Goal: Task Accomplishment & Management: Use online tool/utility

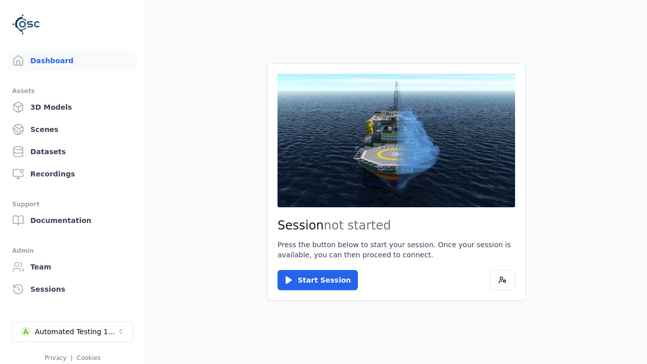
click at [226, 332] on main "Session not started Press the button below to start your session. Once your ses…" at bounding box center [396, 182] width 501 height 364
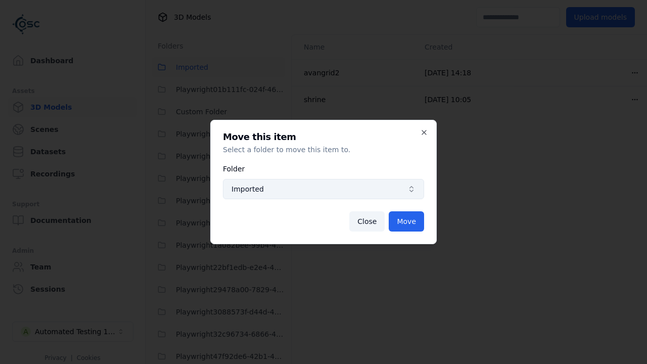
click at [324, 189] on span "Imported" at bounding box center [318, 189] width 172 height 10
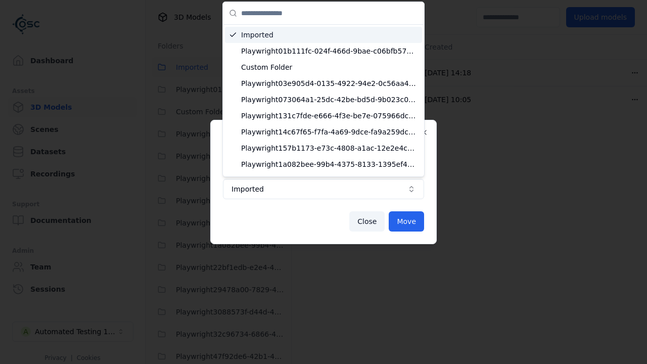
click at [325, 62] on span "Custom Folder" at bounding box center [329, 67] width 177 height 10
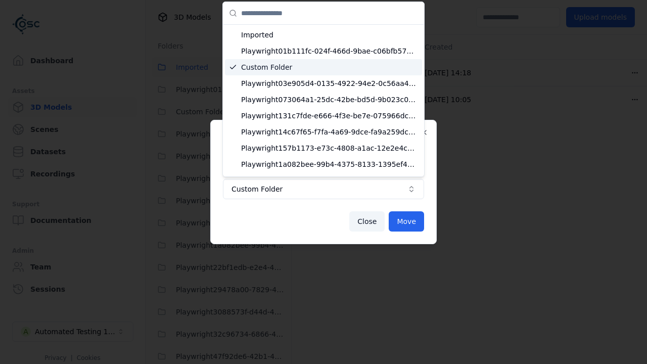
scroll to position [37, 0]
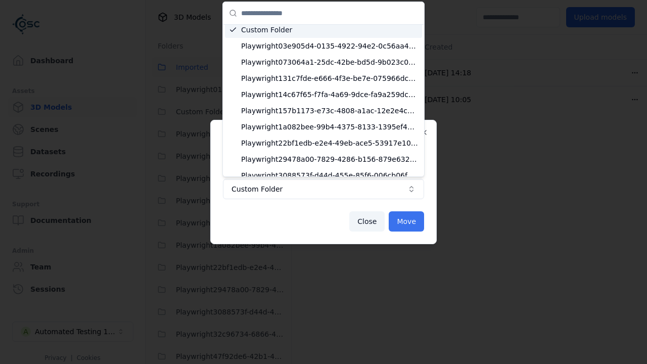
click at [407, 221] on button "Move" at bounding box center [406, 221] width 35 height 20
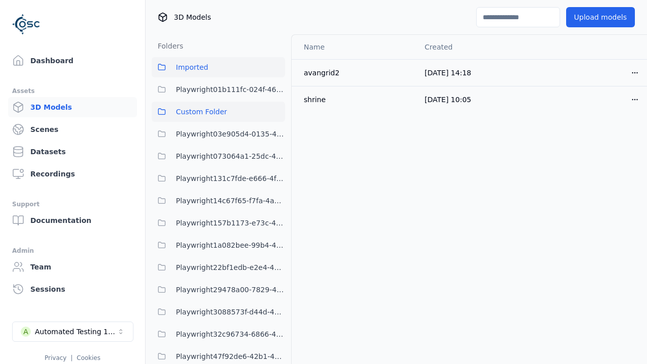
click at [218, 112] on span "Custom Folder" at bounding box center [201, 112] width 51 height 12
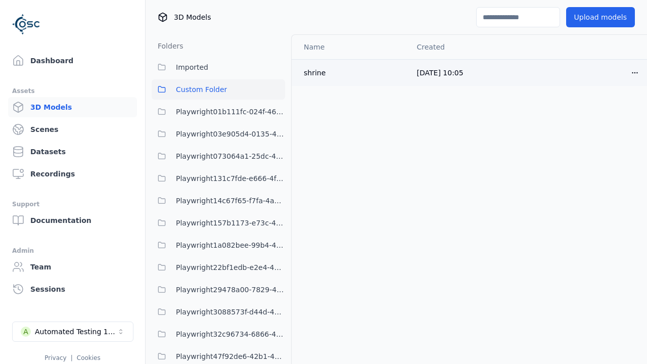
click at [618, 72] on html "Support Dashboard Assets 3D Models Scenes Datasets Recordings Support Documenta…" at bounding box center [323, 182] width 647 height 364
click at [578, 130] on div "Move" at bounding box center [596, 128] width 60 height 16
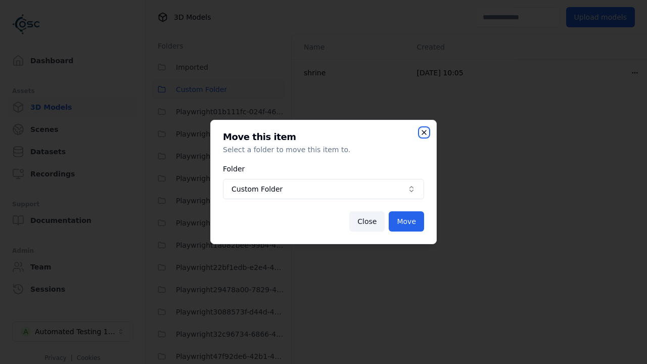
click at [422, 134] on icon "button" at bounding box center [424, 132] width 4 height 4
